Goal: Task Accomplishment & Management: Use online tool/utility

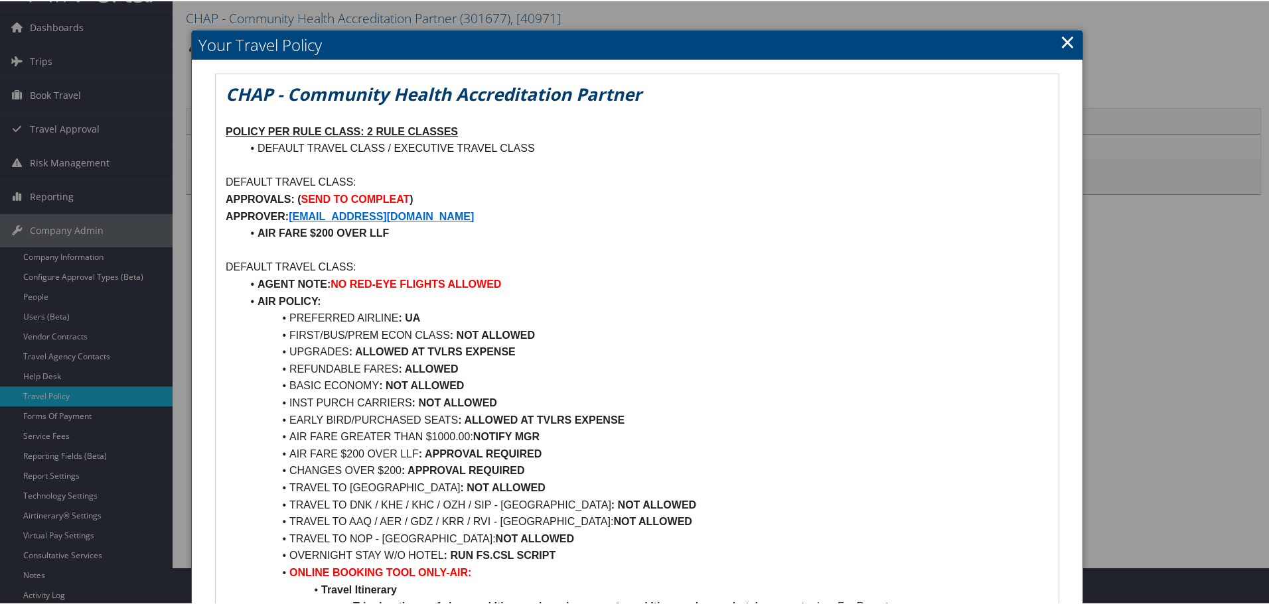
scroll to position [66, 0]
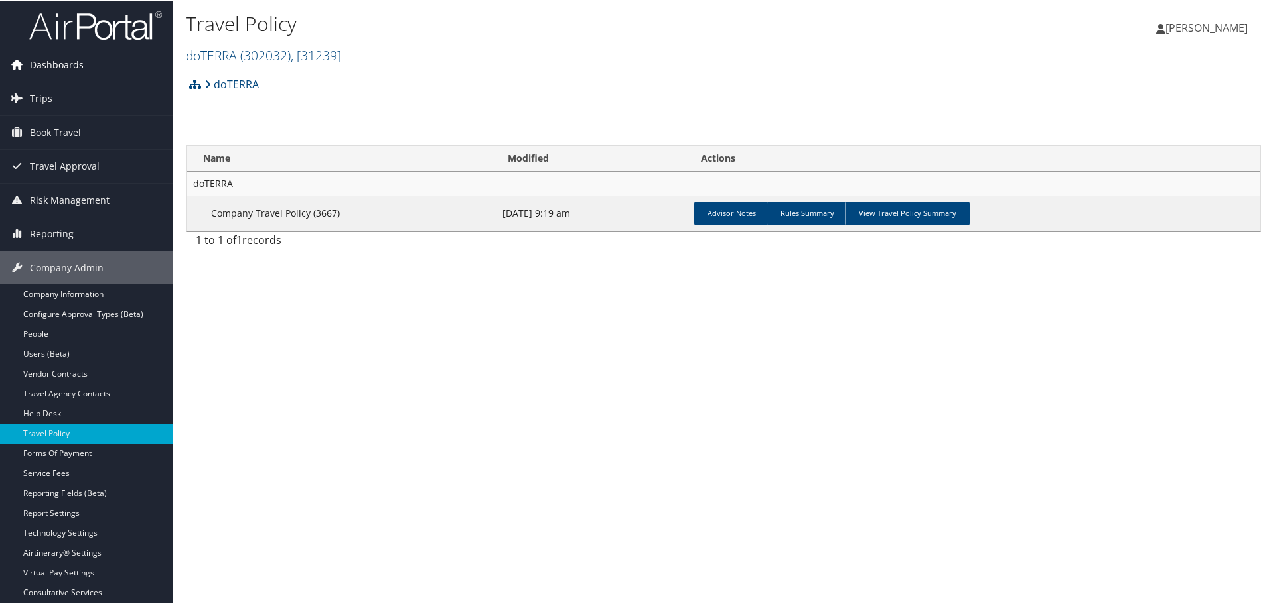
click at [62, 68] on span "Dashboards" at bounding box center [57, 63] width 54 height 33
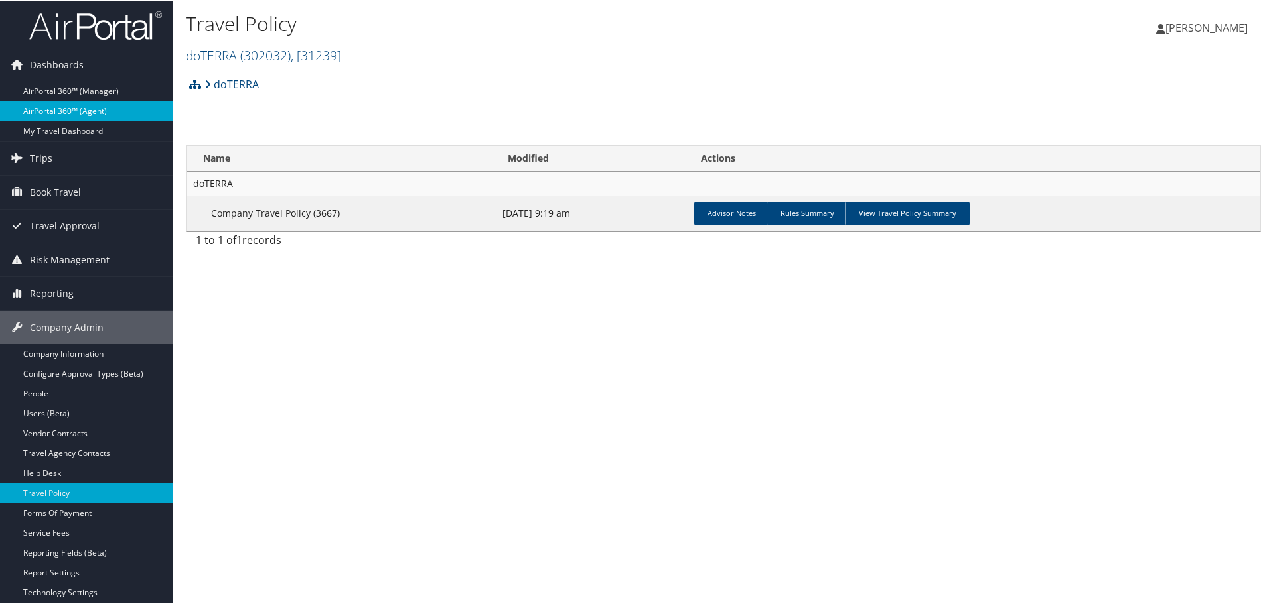
click at [62, 110] on link "AirPortal 360™ (Agent)" at bounding box center [86, 110] width 173 height 20
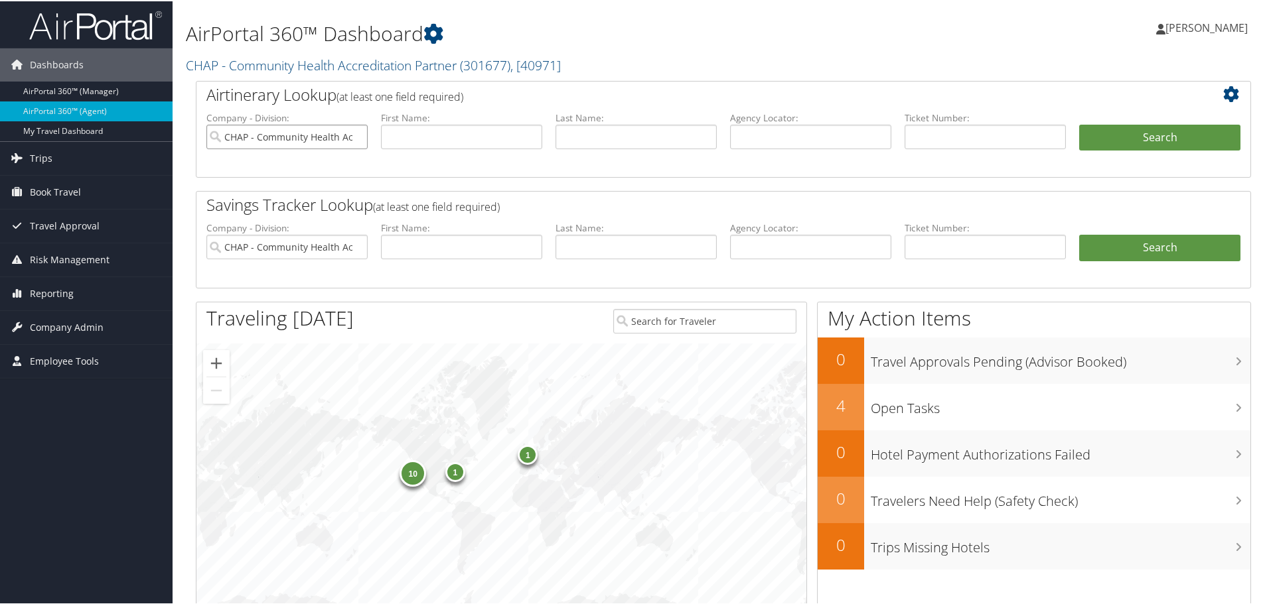
click at [356, 133] on input "CHAP - Community Health Accreditation Partner" at bounding box center [286, 135] width 161 height 25
click at [1017, 141] on input "text" at bounding box center [984, 135] width 161 height 25
type input "0167327627544"
click at [1120, 129] on button "Search" at bounding box center [1159, 136] width 161 height 27
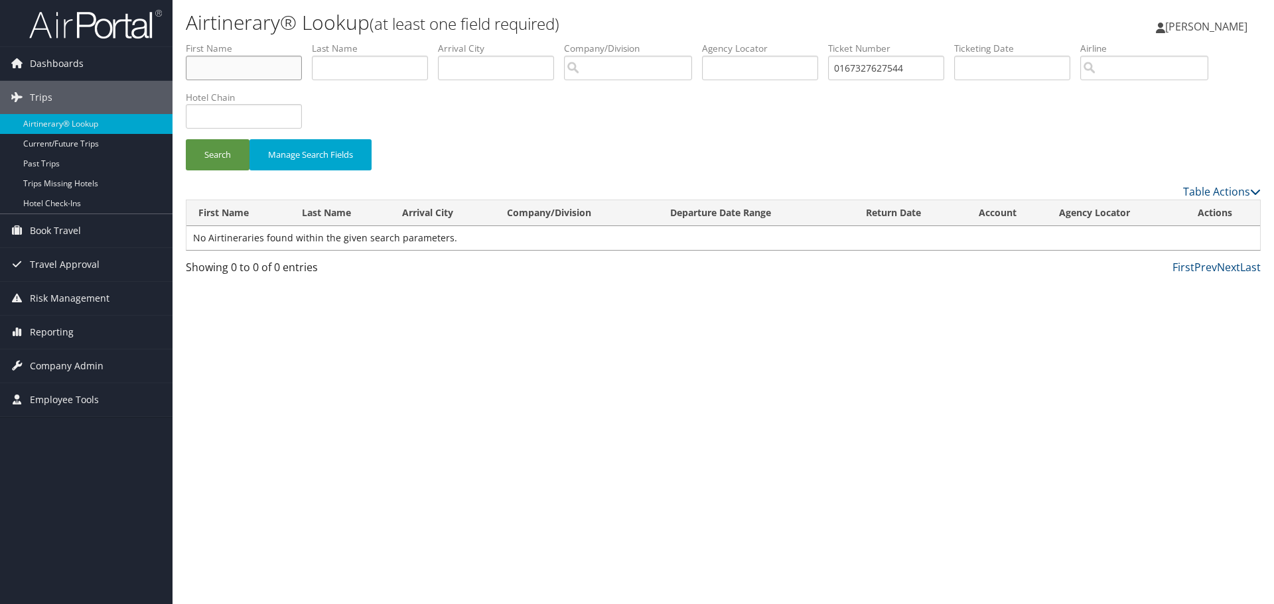
click at [272, 58] on input "text" at bounding box center [244, 68] width 116 height 25
click at [55, 361] on span "Company Admin" at bounding box center [67, 366] width 74 height 33
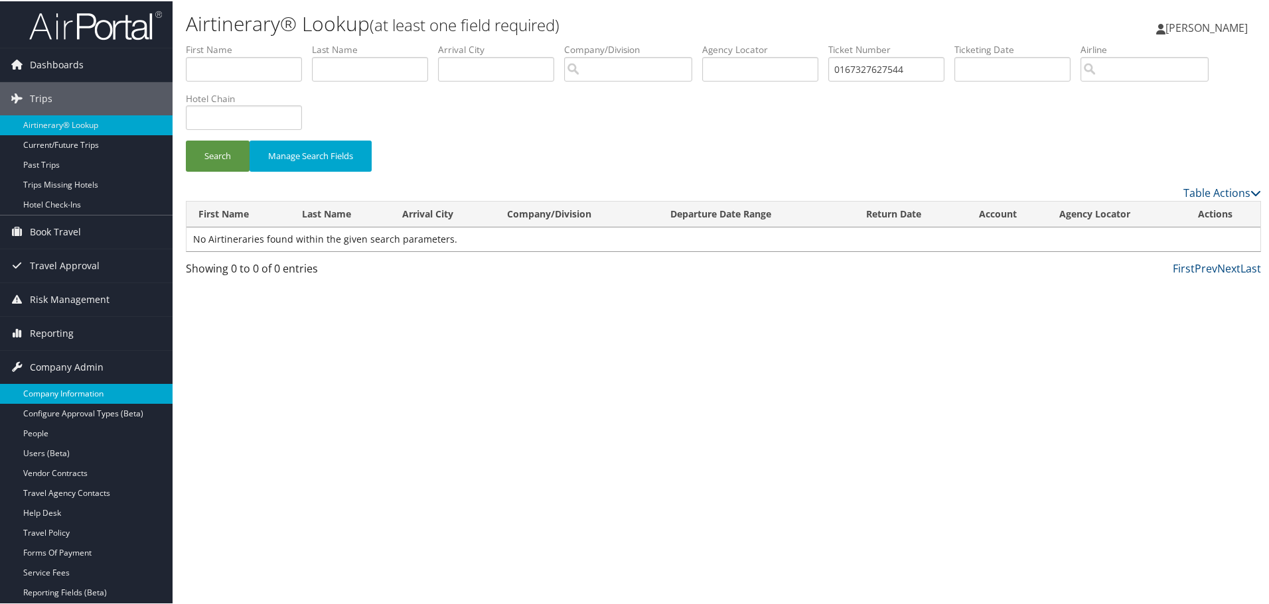
click at [69, 388] on link "Company Information" at bounding box center [86, 393] width 173 height 20
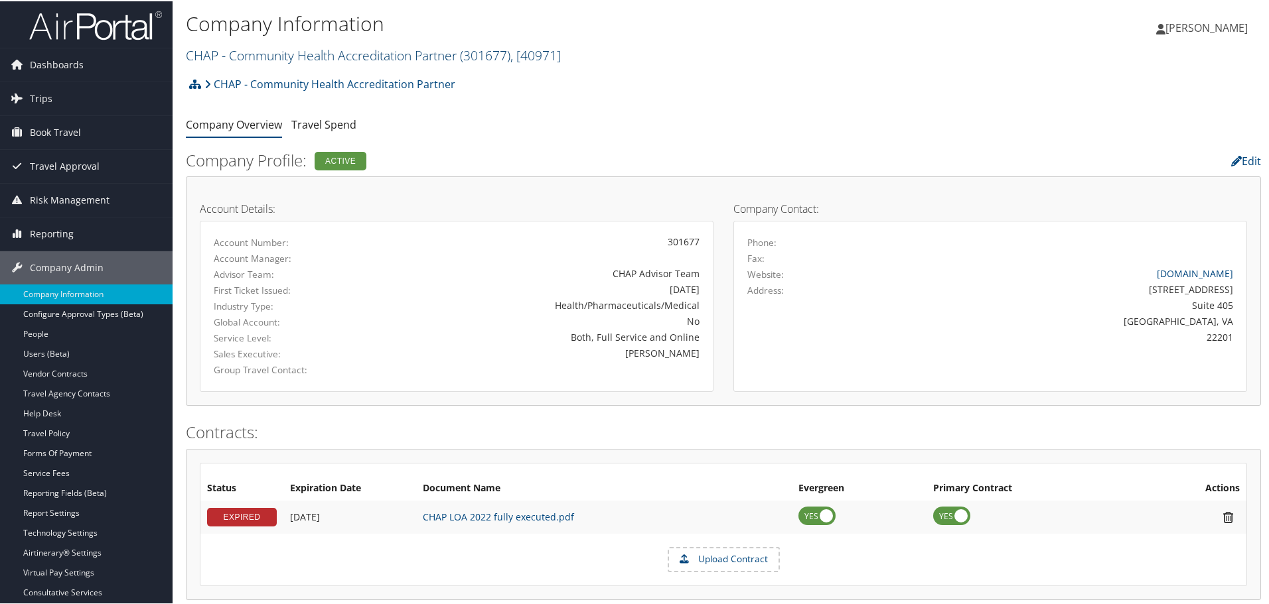
click at [301, 61] on link "CHAP - Community Health Accreditation Partner ( 301677 ) , [ 40971 ]" at bounding box center [373, 54] width 375 height 18
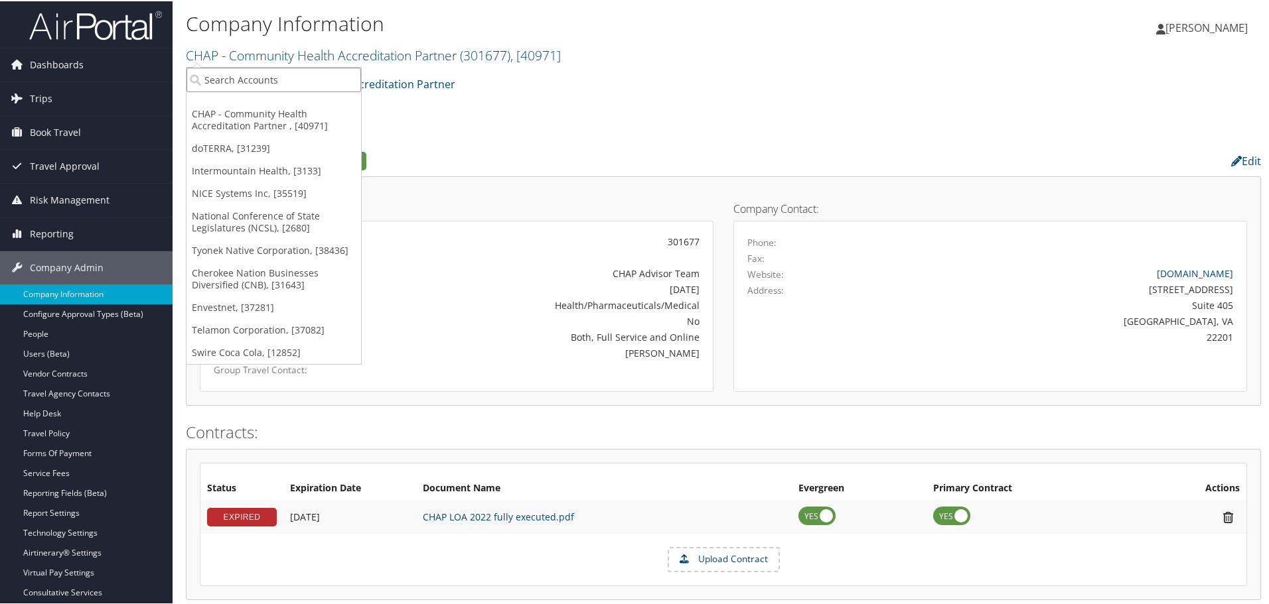
click at [279, 77] on input "search" at bounding box center [273, 78] width 174 height 25
type input "gunther"
click at [277, 72] on input "gunther" at bounding box center [273, 78] width 174 height 25
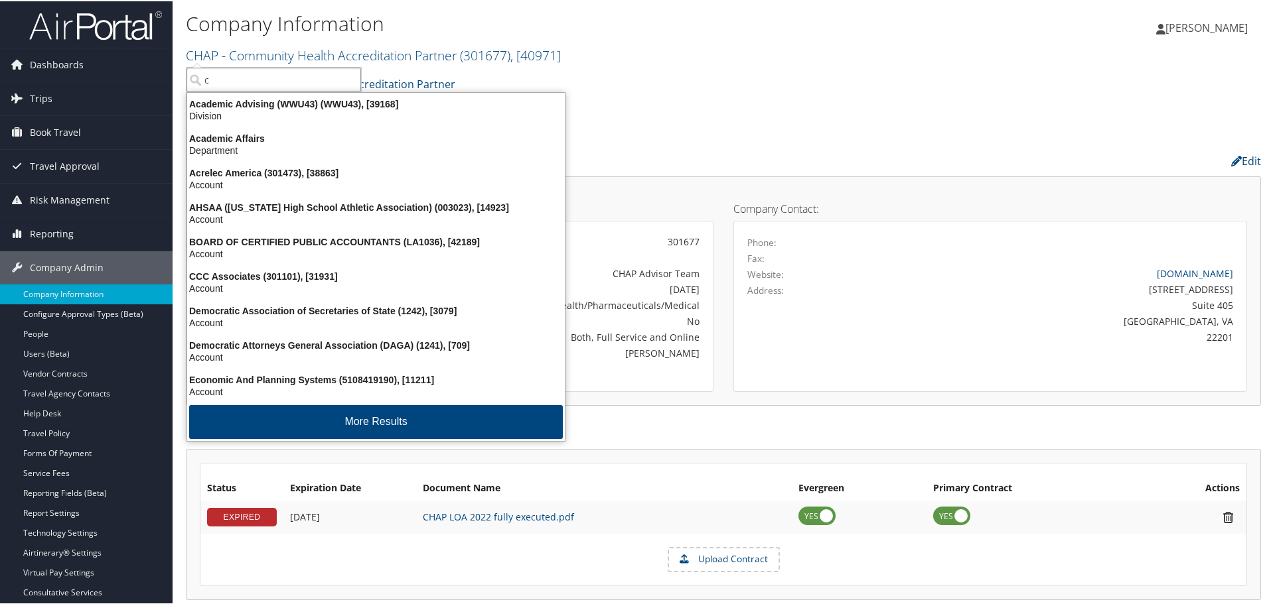
type input "c"
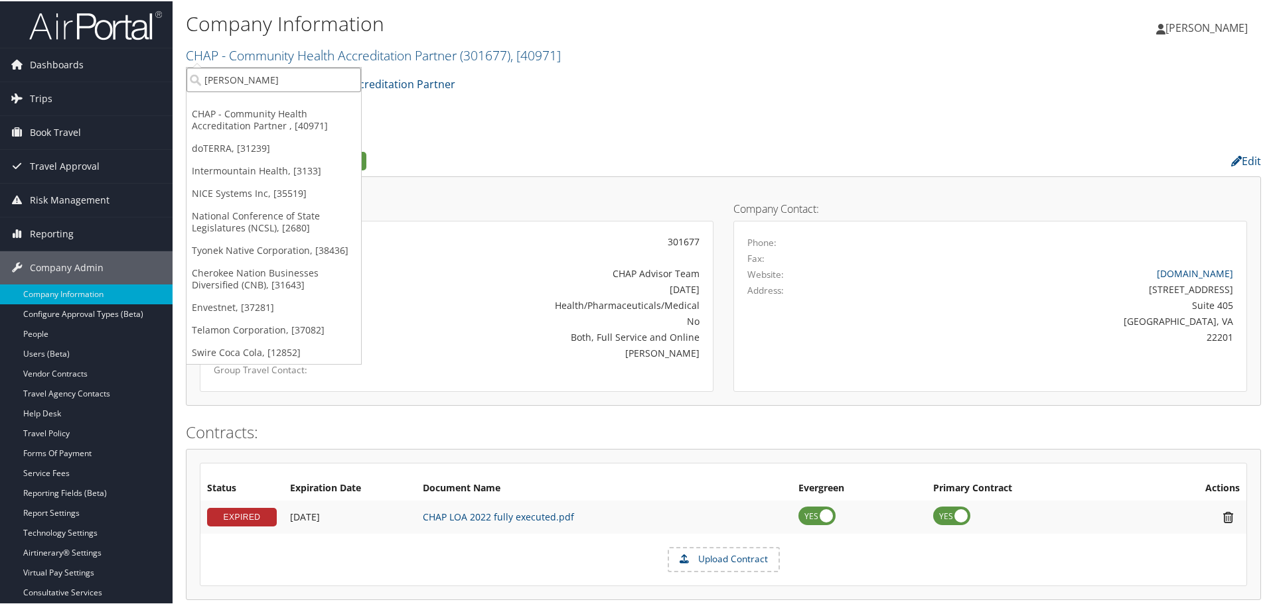
type input "gunther"
click at [269, 87] on input "gunther" at bounding box center [273, 78] width 174 height 25
type input "c"
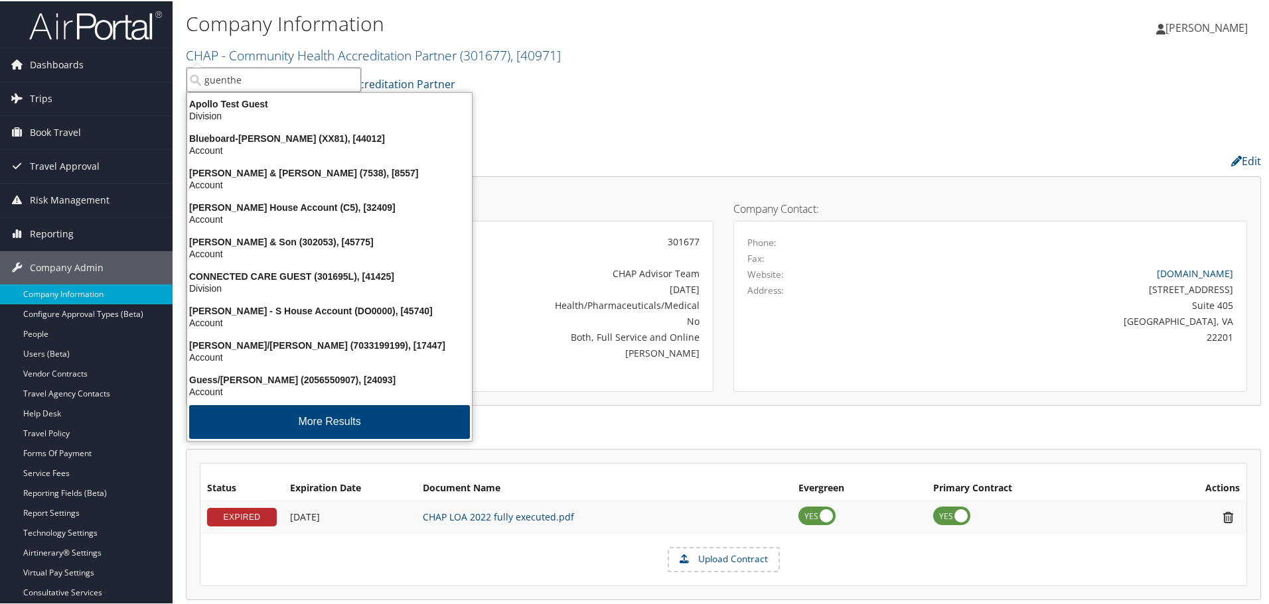
type input "guenther"
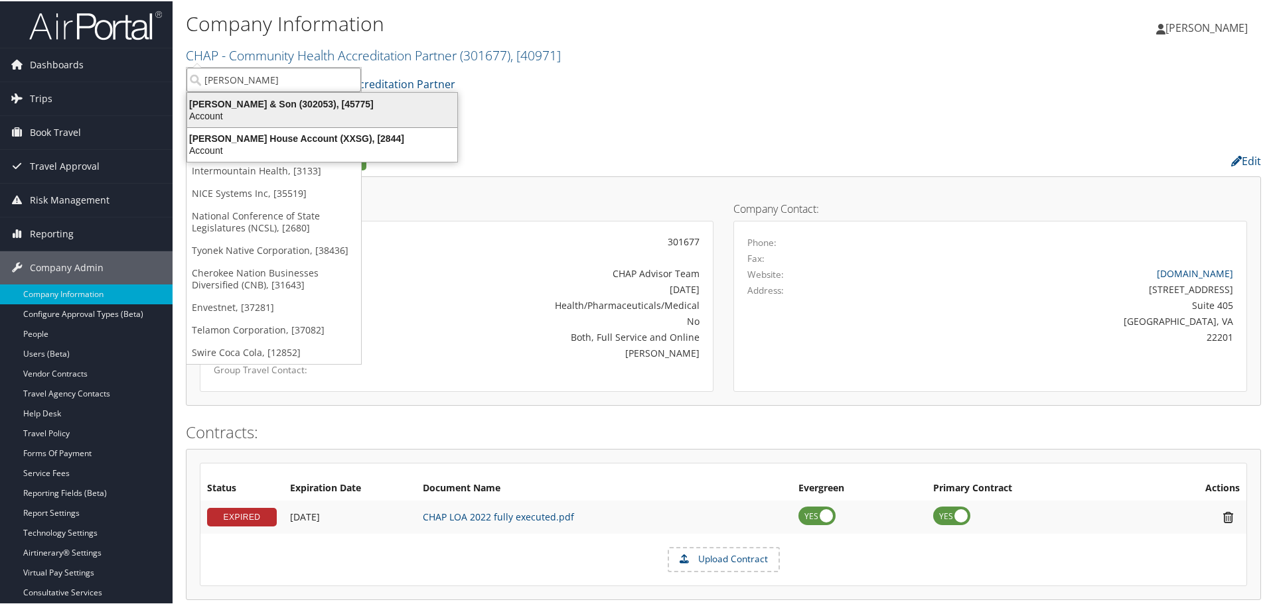
click at [261, 105] on div "CH Guenther & Son (302053), [45775]" at bounding box center [322, 103] width 286 height 12
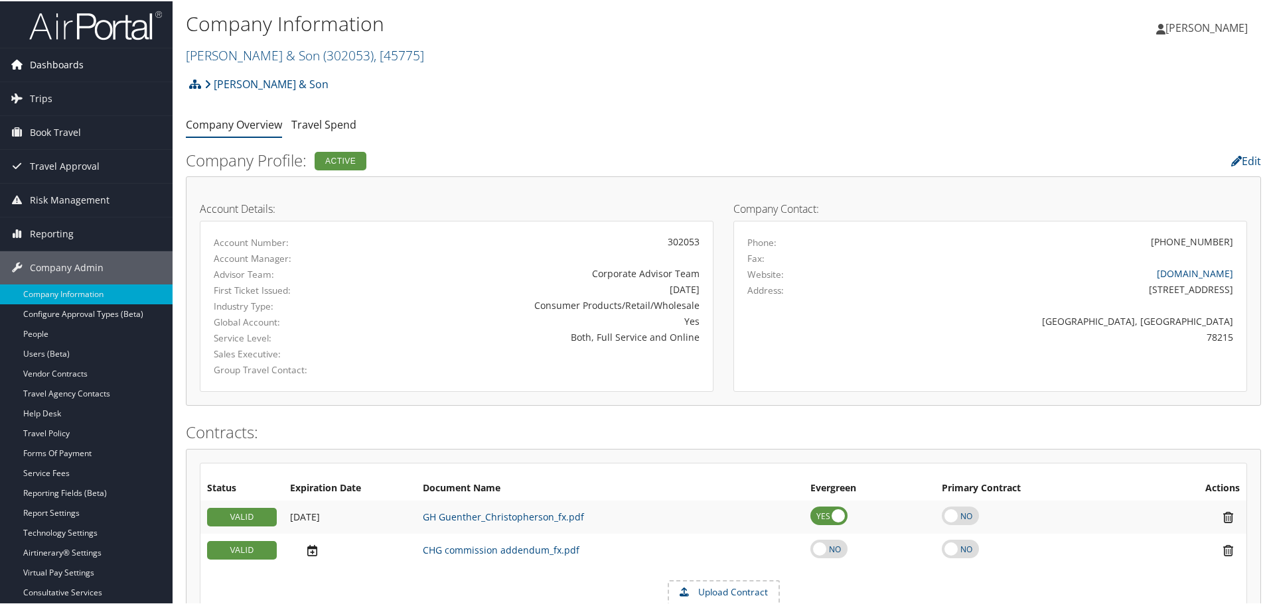
click at [49, 64] on span "Dashboards" at bounding box center [57, 63] width 54 height 33
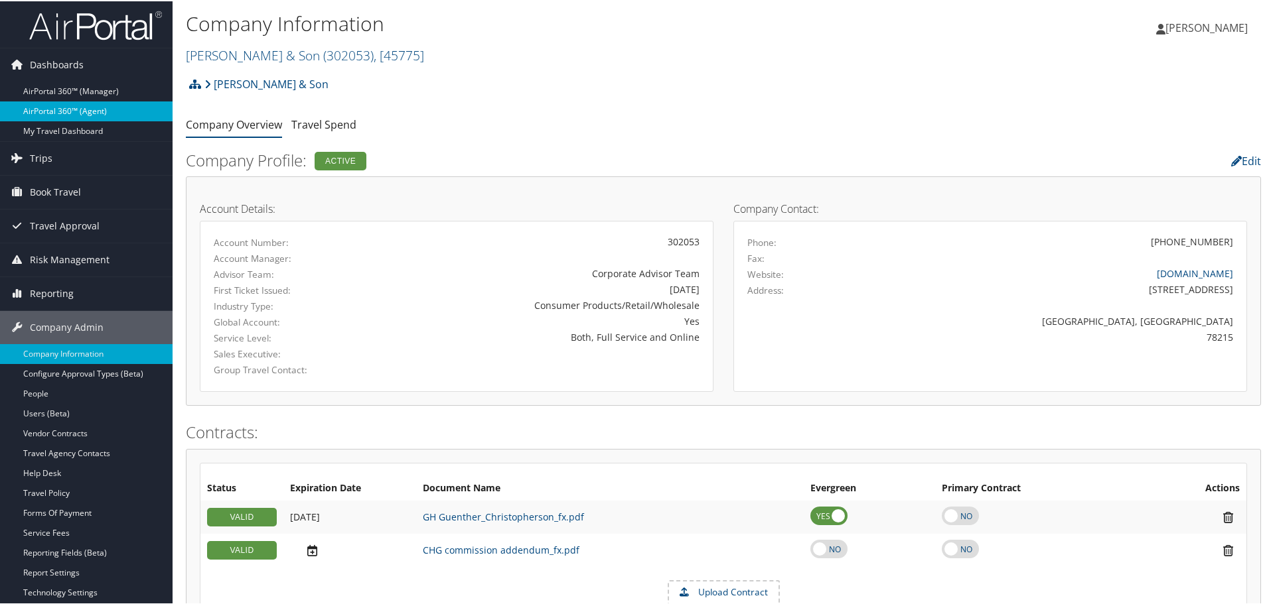
click at [51, 109] on link "AirPortal 360™ (Agent)" at bounding box center [86, 110] width 173 height 20
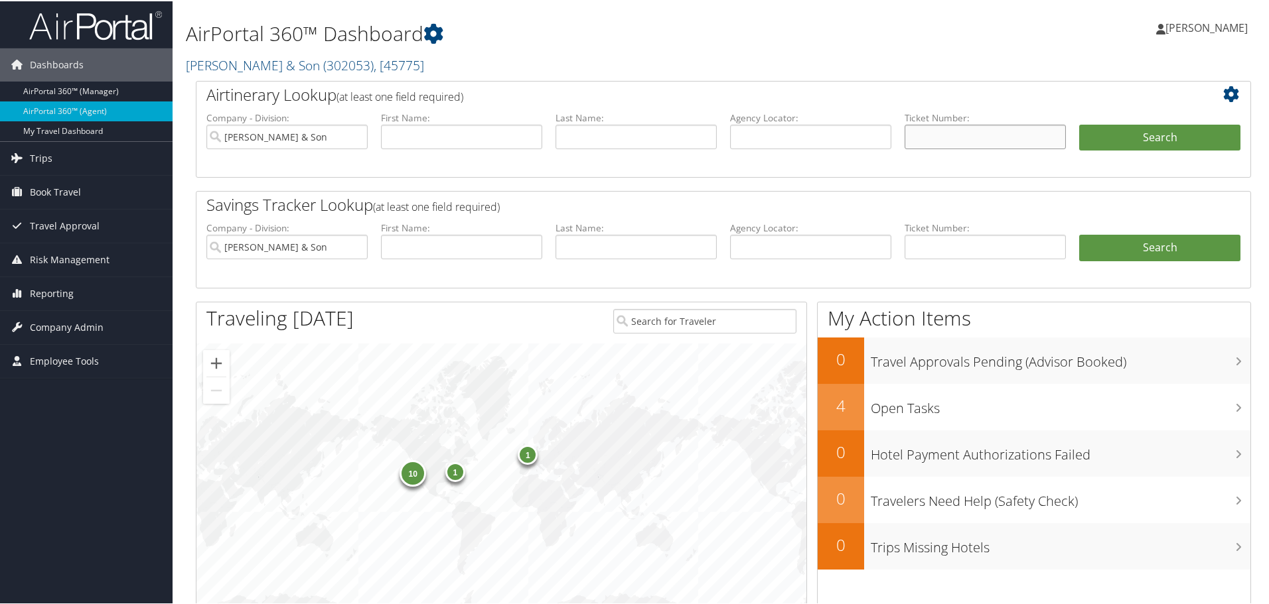
click at [910, 134] on input "text" at bounding box center [984, 135] width 161 height 25
type input "0167327627544"
click at [1121, 139] on button "Search" at bounding box center [1159, 136] width 161 height 27
